Goal: Task Accomplishment & Management: Complete application form

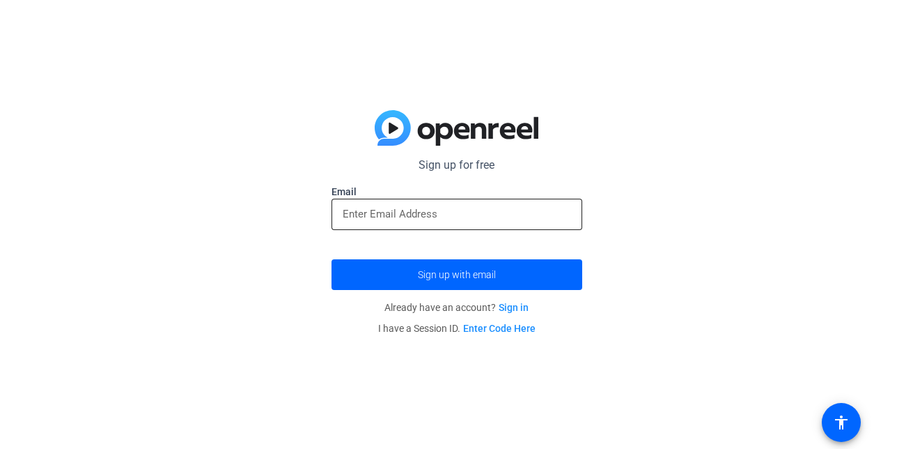
click at [400, 223] on div at bounding box center [457, 214] width 228 height 31
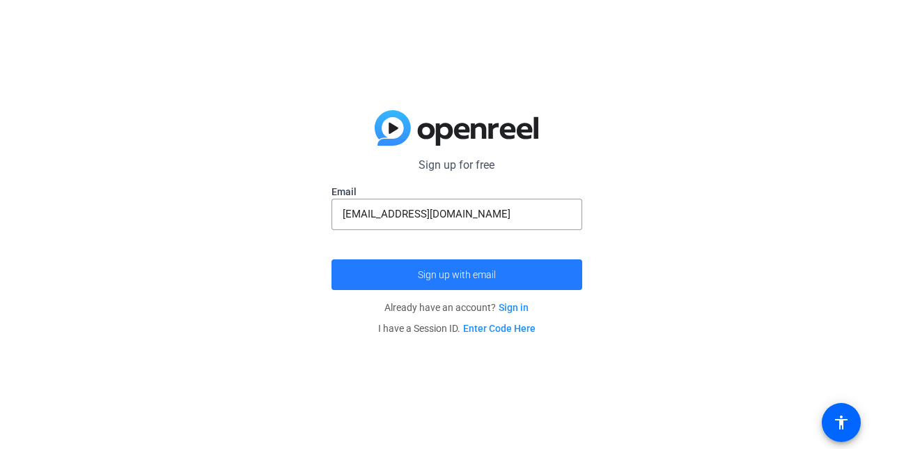
click at [435, 283] on span "submit" at bounding box center [457, 274] width 251 height 33
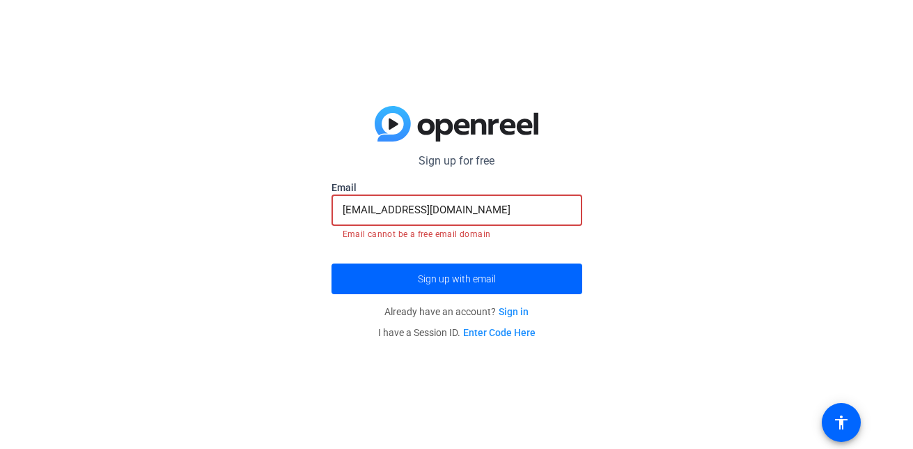
click at [407, 209] on input "[EMAIL_ADDRESS][DOMAIN_NAME]" at bounding box center [457, 209] width 228 height 17
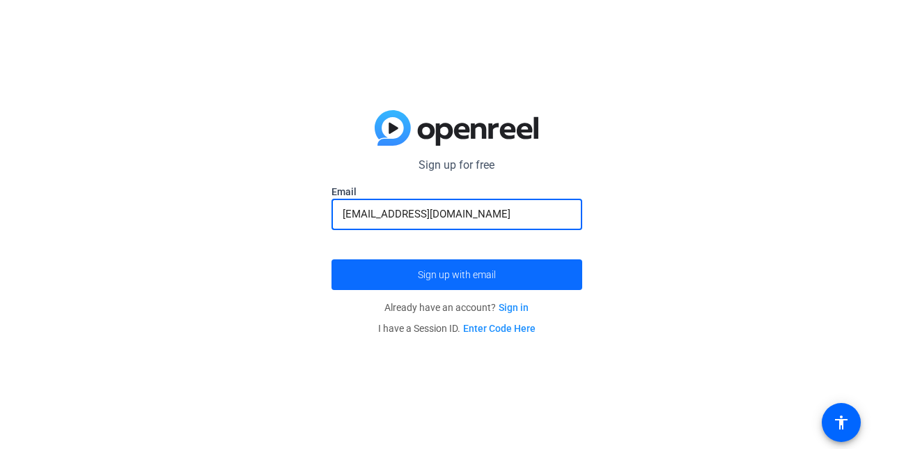
click at [428, 274] on span "Sign up with email" at bounding box center [457, 274] width 78 height 0
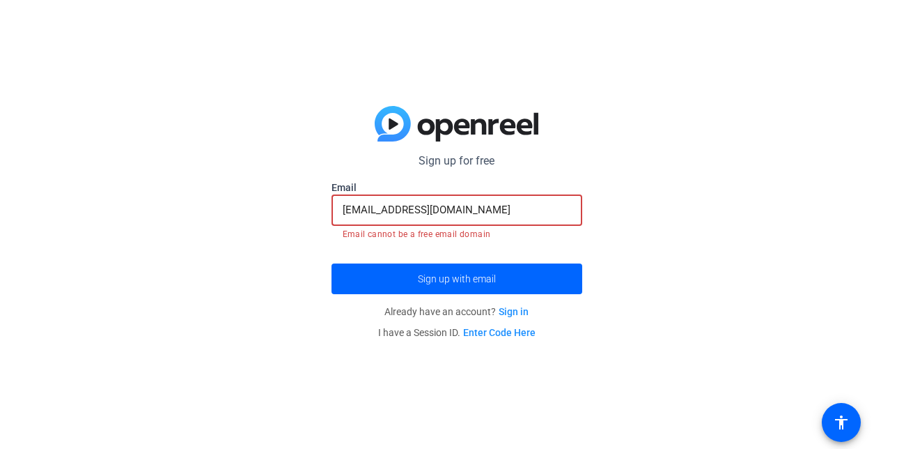
click at [411, 217] on input "[EMAIL_ADDRESS][DOMAIN_NAME]" at bounding box center [457, 209] width 228 height 17
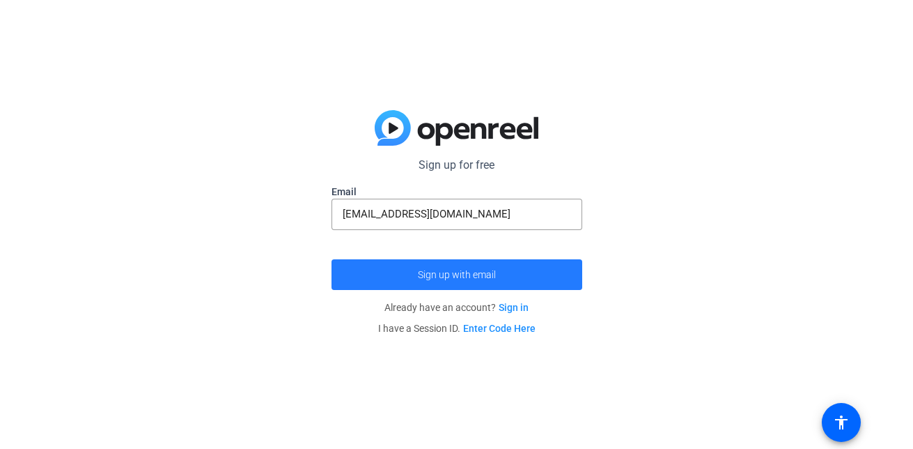
click at [437, 274] on span "Sign up with email" at bounding box center [457, 274] width 78 height 0
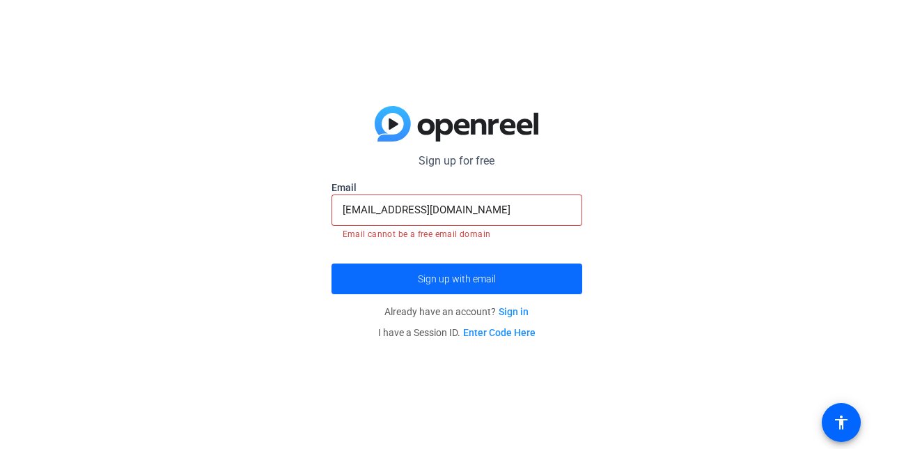
click at [437, 279] on span "Sign up with email" at bounding box center [457, 279] width 78 height 0
click at [409, 210] on input "[EMAIL_ADDRESS][DOMAIN_NAME]" at bounding box center [457, 209] width 228 height 17
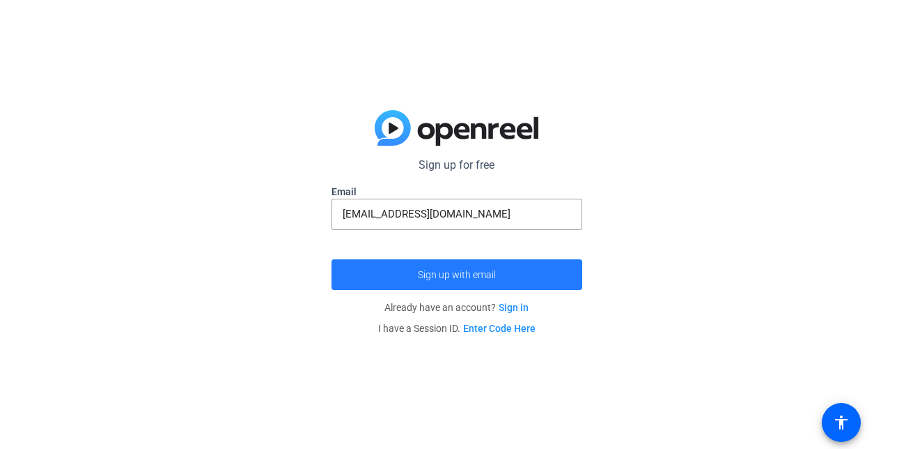
click at [443, 281] on span "submit" at bounding box center [457, 274] width 251 height 33
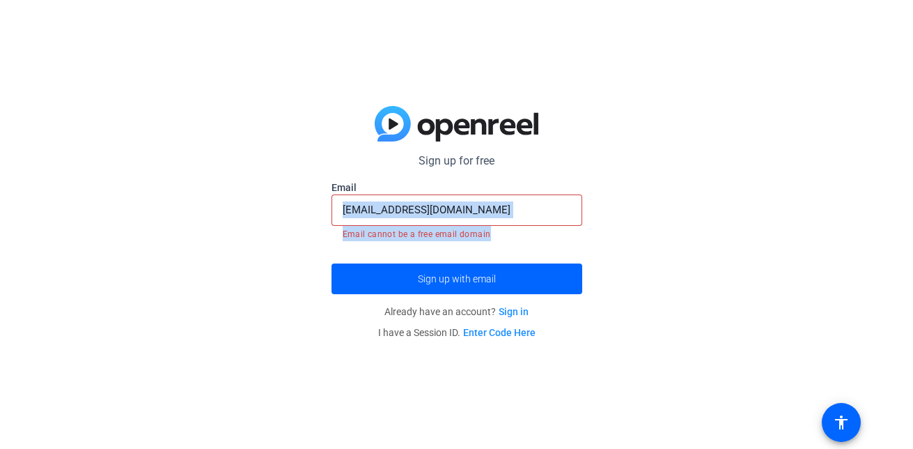
click at [509, 224] on mat-form-field "[EMAIL_ADDRESS][DOMAIN_NAME] Email cannot be a free email domain" at bounding box center [457, 217] width 251 height 47
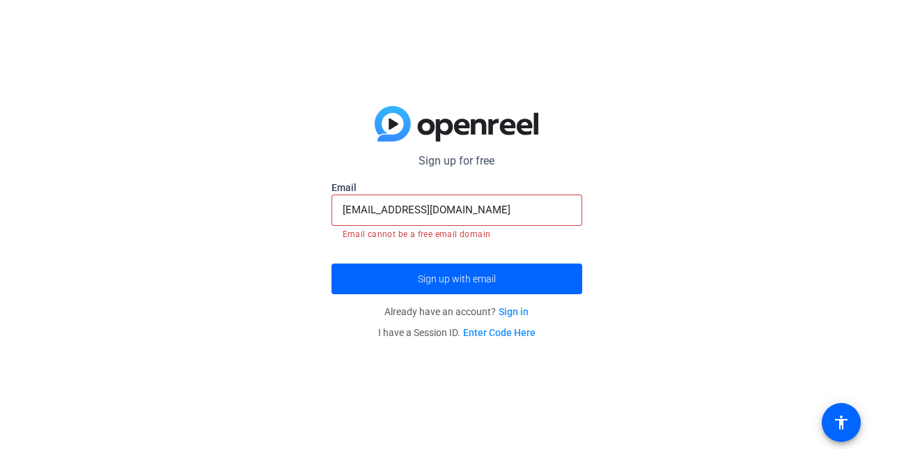
drag, startPoint x: 509, startPoint y: 224, endPoint x: 502, endPoint y: 211, distance: 14.0
click at [502, 211] on input "[EMAIL_ADDRESS][DOMAIN_NAME]" at bounding box center [457, 209] width 228 height 17
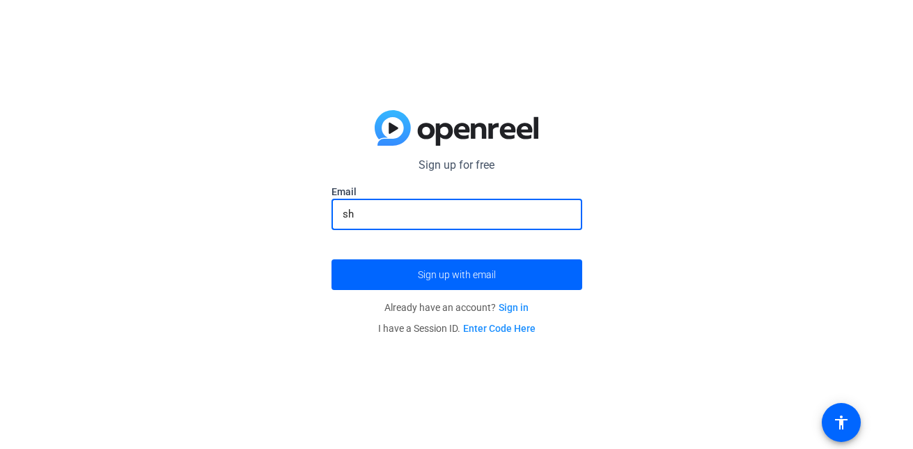
type input "s"
